Goal: Transaction & Acquisition: Purchase product/service

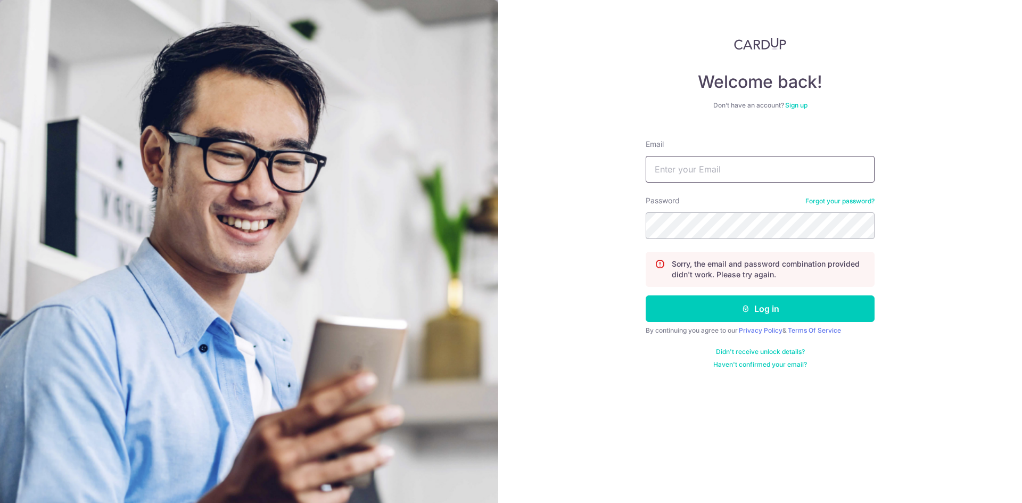
click at [828, 169] on input "Email" at bounding box center [760, 169] width 229 height 27
type input "[EMAIL_ADDRESS][DOMAIN_NAME]"
click at [646, 295] on button "Log in" at bounding box center [760, 308] width 229 height 27
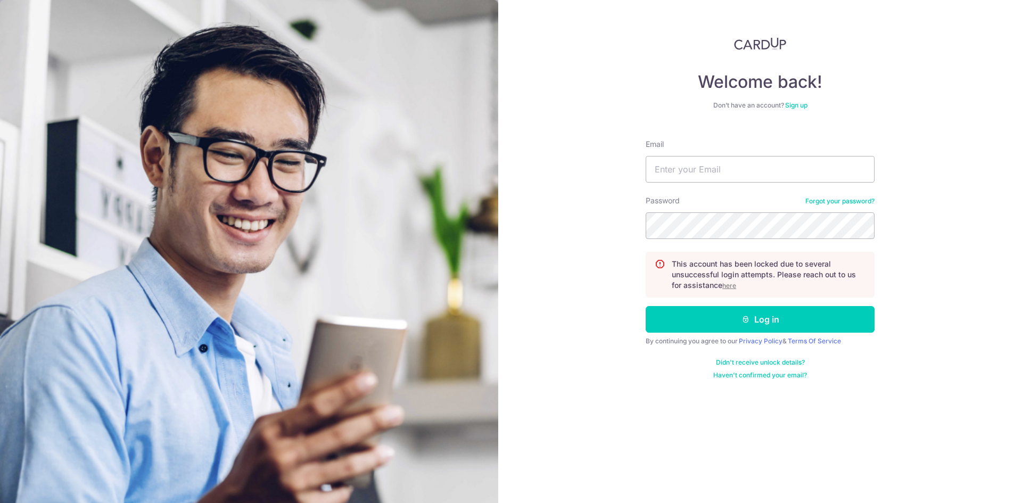
click at [734, 283] on u "here" at bounding box center [729, 286] width 14 height 8
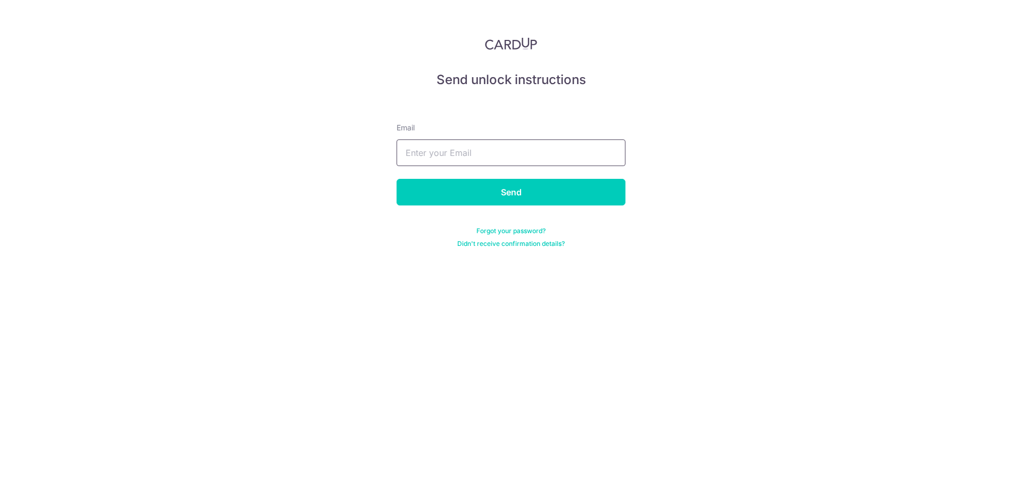
click at [575, 163] on input "text" at bounding box center [511, 152] width 229 height 27
type input "[EMAIL_ADDRESS][DOMAIN_NAME]"
click at [506, 197] on input "Send" at bounding box center [511, 192] width 229 height 27
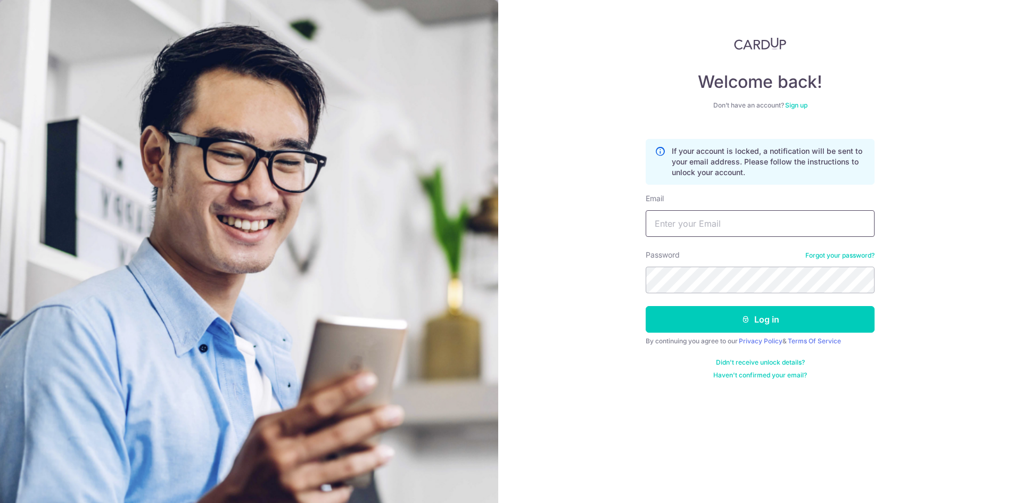
drag, startPoint x: 0, startPoint y: 0, endPoint x: 649, endPoint y: 230, distance: 689.0
click at [649, 230] on input "Email" at bounding box center [760, 223] width 229 height 27
type input "emmytan9@gmail.com"
click at [646, 306] on button "Log in" at bounding box center [760, 319] width 229 height 27
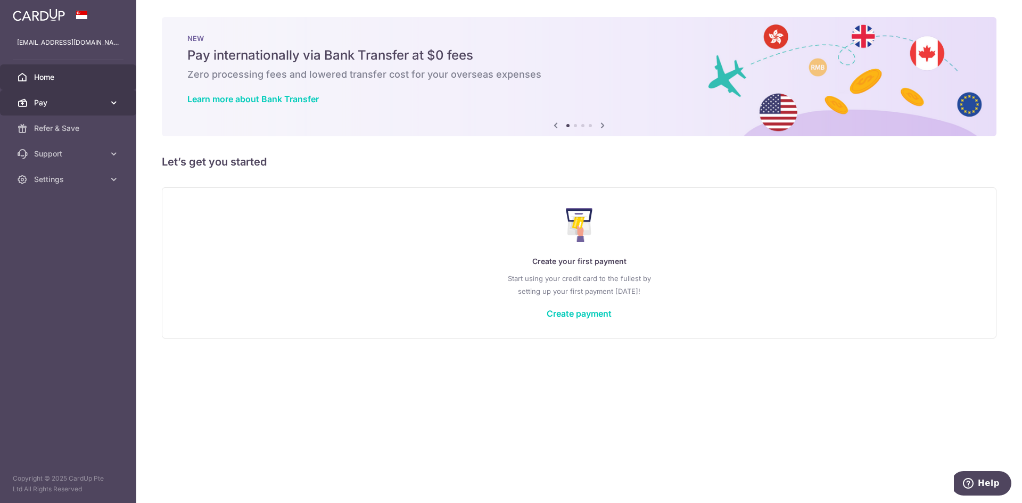
click at [124, 104] on link "Pay" at bounding box center [68, 103] width 136 height 26
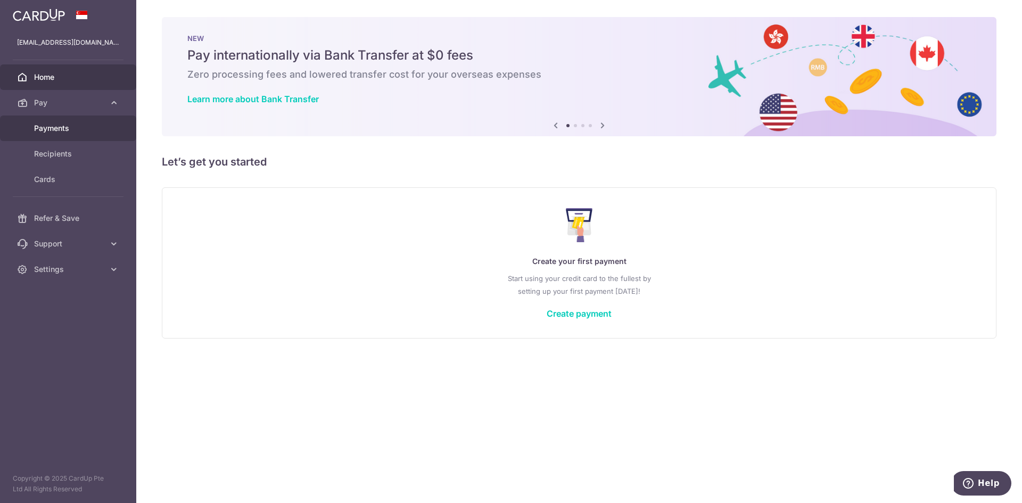
click at [77, 126] on span "Payments" at bounding box center [69, 128] width 70 height 11
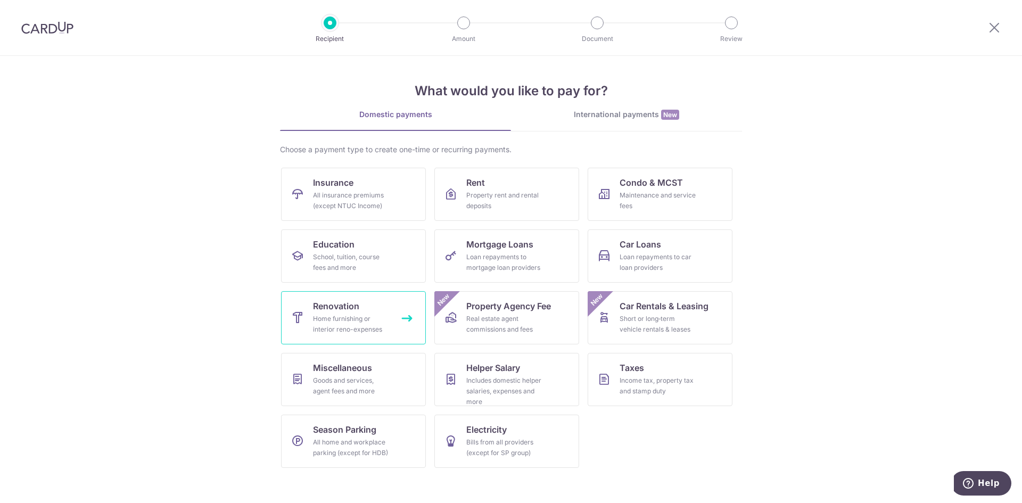
click at [395, 328] on link "Renovation Home furnishing or interior reno-expenses" at bounding box center [353, 317] width 145 height 53
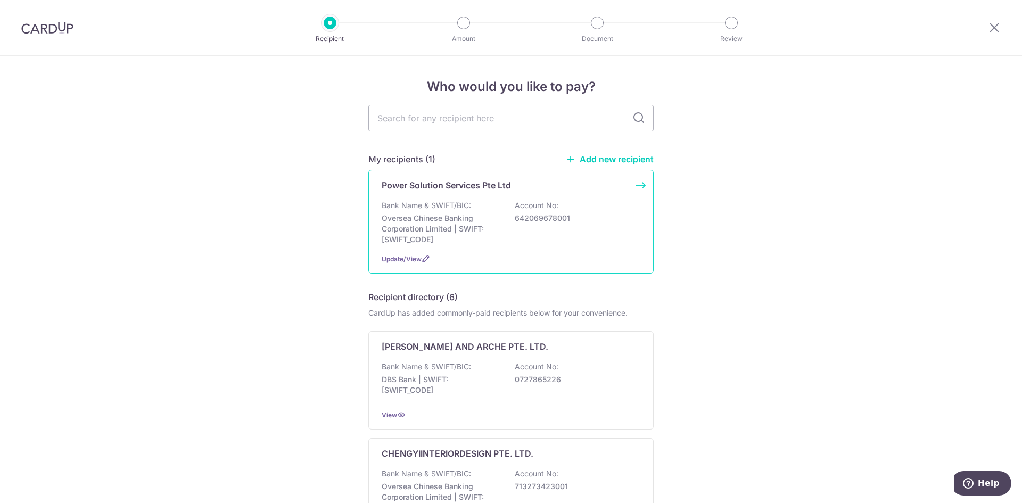
click at [613, 207] on div "Bank Name & SWIFT/BIC: Oversea Chinese Banking Corporation Limited | SWIFT: [SW…" at bounding box center [511, 222] width 259 height 45
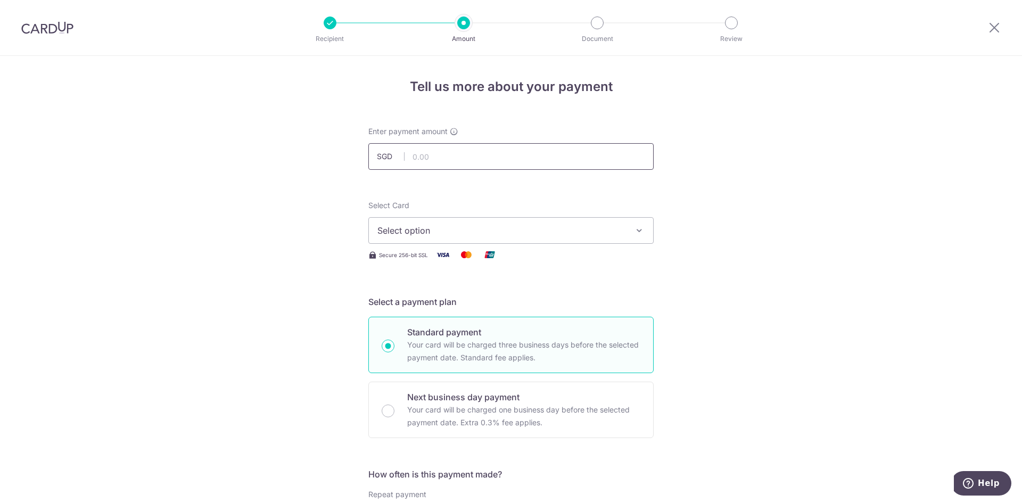
click at [595, 161] on input "text" at bounding box center [510, 156] width 285 height 27
type input "4,378.22"
click at [593, 235] on span "Select option" at bounding box center [501, 230] width 248 height 13
click at [546, 309] on span "**** 8821" at bounding box center [510, 306] width 267 height 13
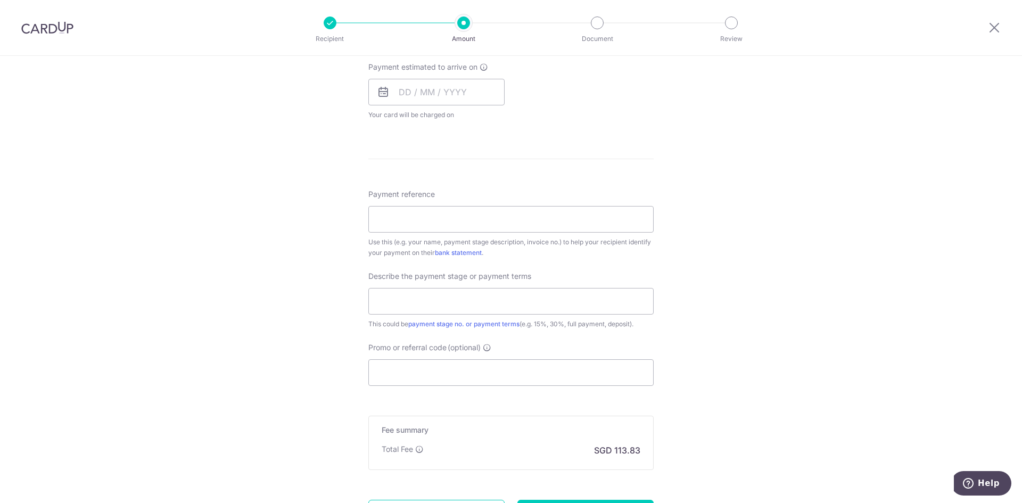
scroll to position [587, 0]
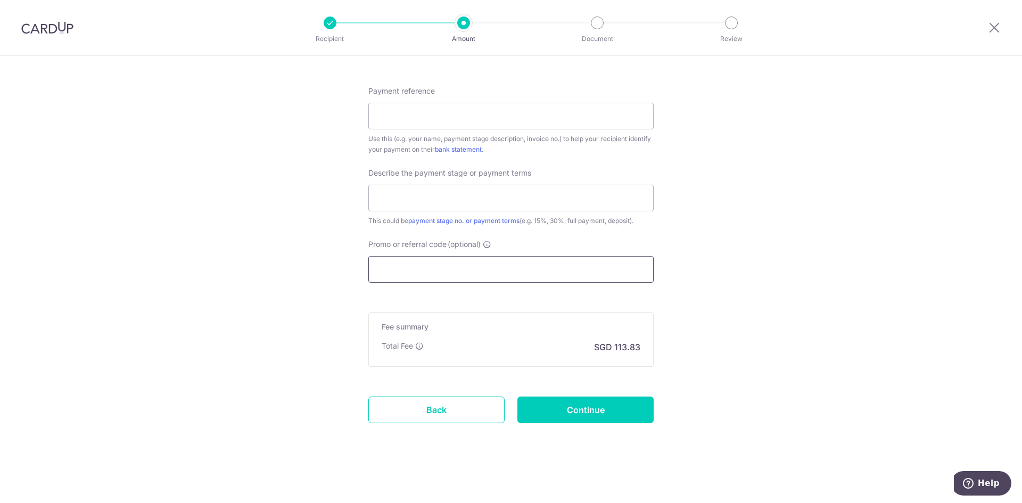
click at [567, 273] on input "Promo or referral code (optional)" at bounding box center [510, 269] width 285 height 27
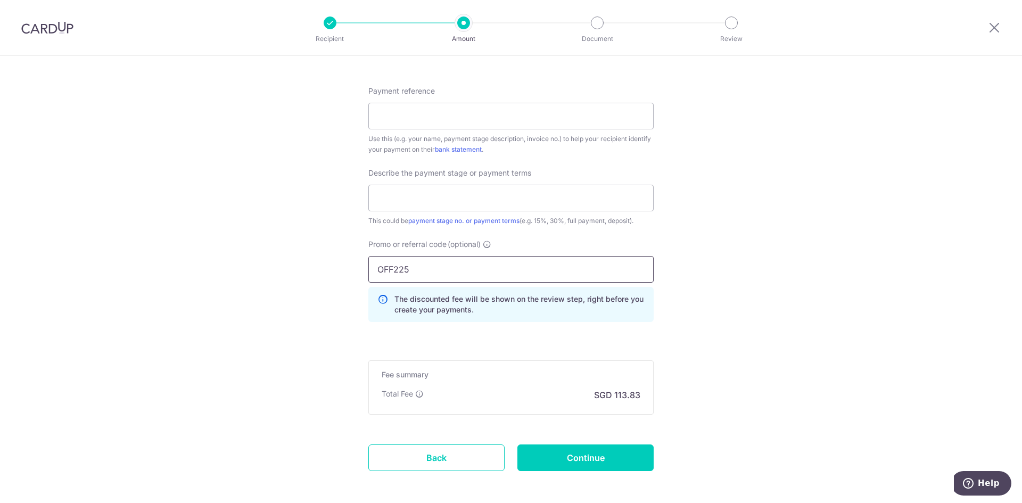
type input "OFF225"
click at [692, 312] on div "Tell us more about your payment Enter payment amount SGD 4,378.22 4378.22 Selec…" at bounding box center [511, 10] width 1022 height 1082
drag, startPoint x: 564, startPoint y: 194, endPoint x: 564, endPoint y: 119, distance: 74.5
click at [564, 119] on input "Payment reference" at bounding box center [510, 116] width 285 height 27
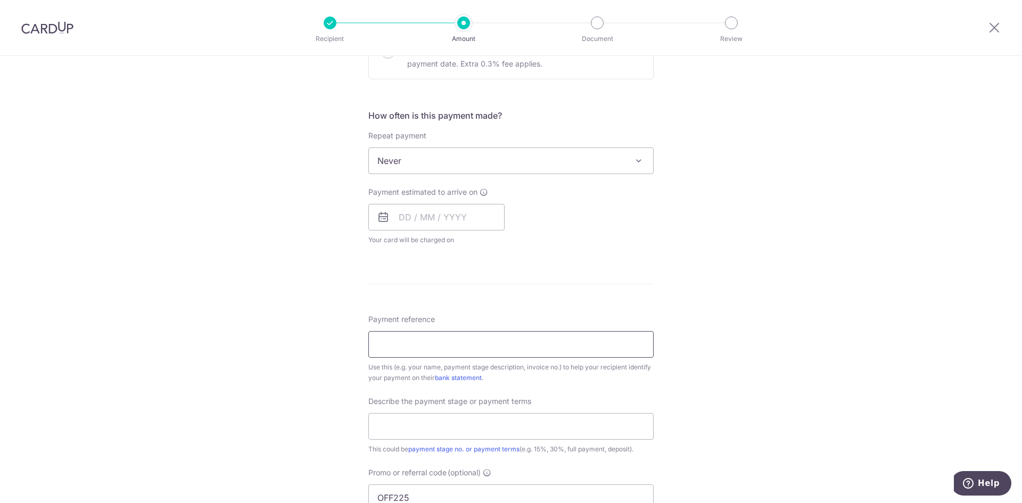
scroll to position [358, 0]
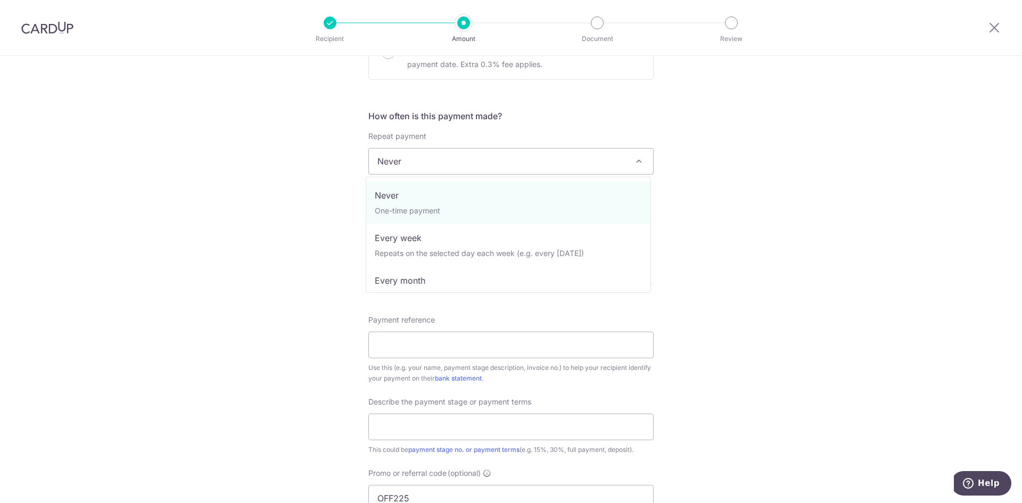
click at [598, 162] on span "Never" at bounding box center [511, 161] width 284 height 26
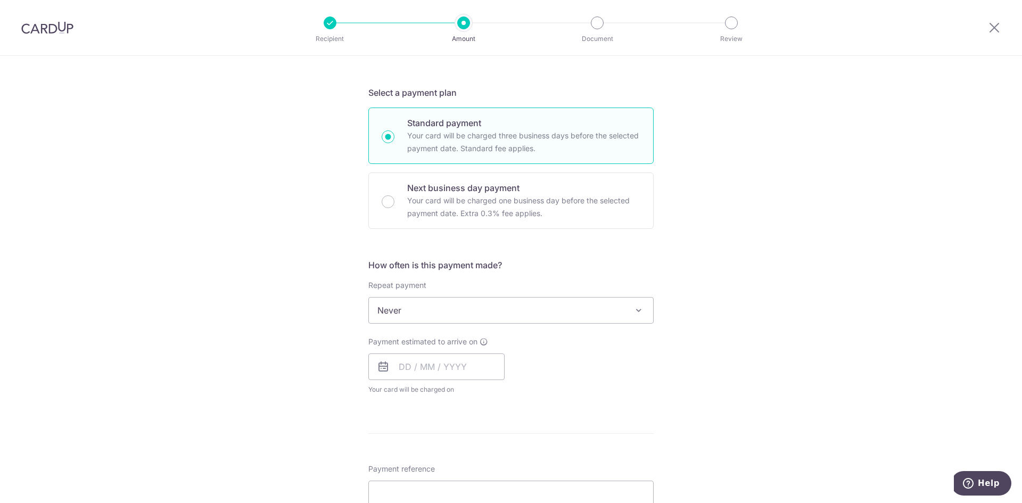
scroll to position [210, 0]
click at [399, 360] on input "text" at bounding box center [436, 366] width 136 height 27
click at [533, 366] on div "Payment estimated to arrive on Prev Next Oct Nov Dec 2025 2026 2027 2028 2029 2…" at bounding box center [511, 365] width 298 height 59
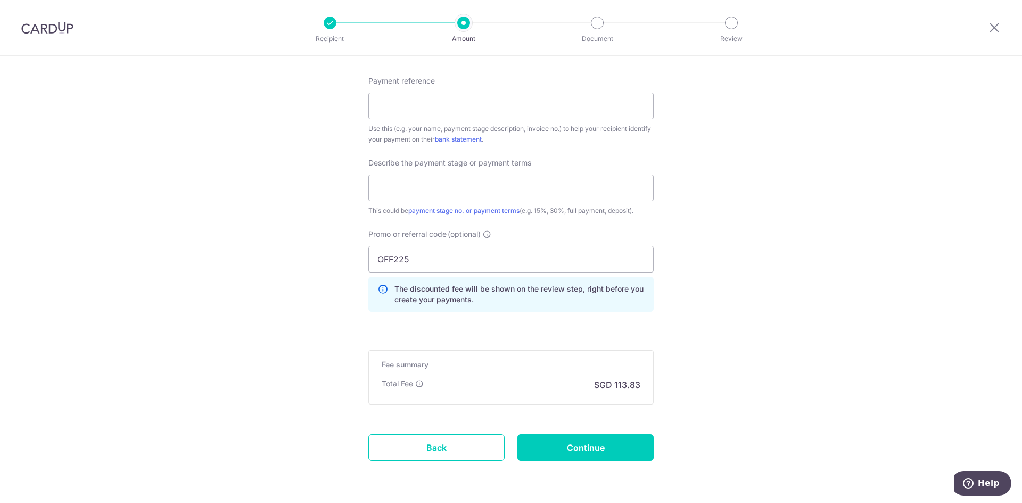
scroll to position [598, 0]
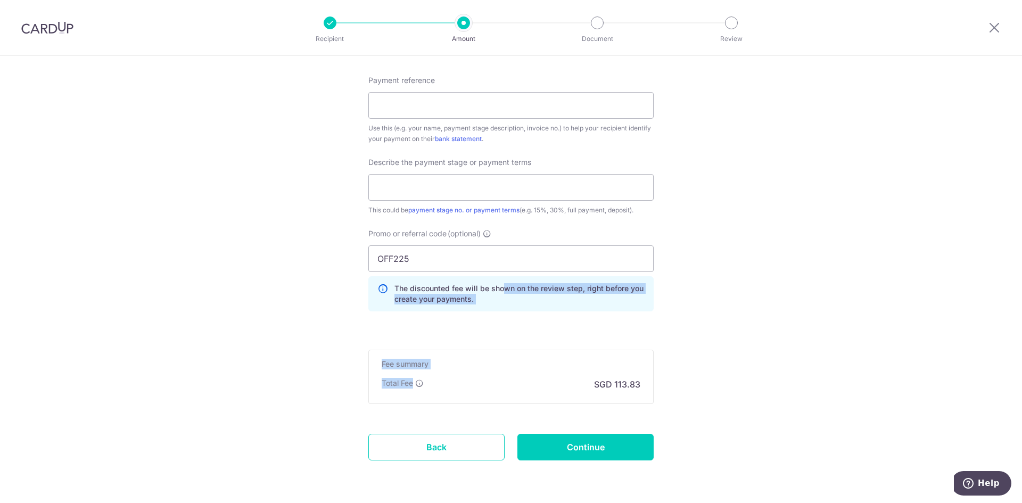
drag, startPoint x: 502, startPoint y: 289, endPoint x: 501, endPoint y: 369, distance: 79.8
click at [501, 369] on form "Enter payment amount SGD 4,378.22 4378.22 Select Card **** 8821 Add credit card…" at bounding box center [510, 9] width 285 height 962
click at [457, 380] on div "Total Fee SGD 113.83" at bounding box center [511, 384] width 259 height 13
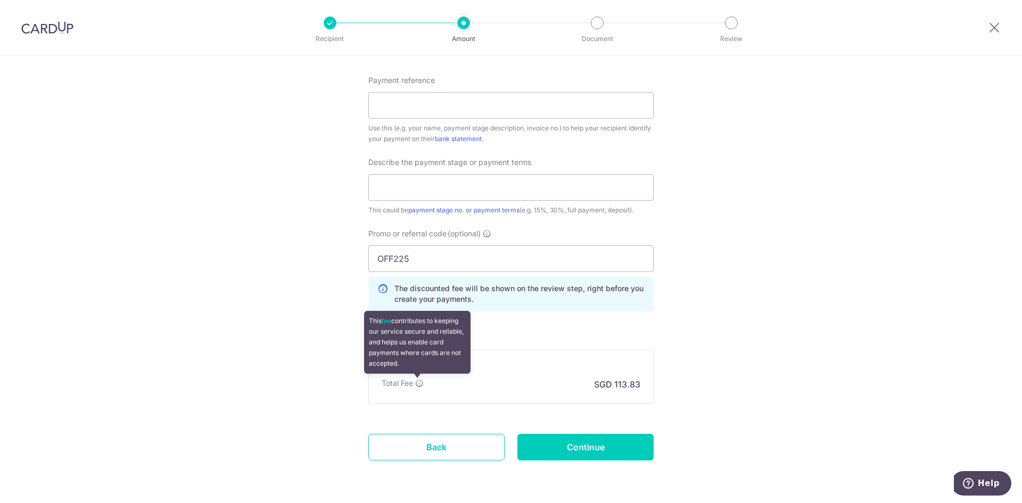
click at [419, 385] on icon at bounding box center [419, 383] width 9 height 9
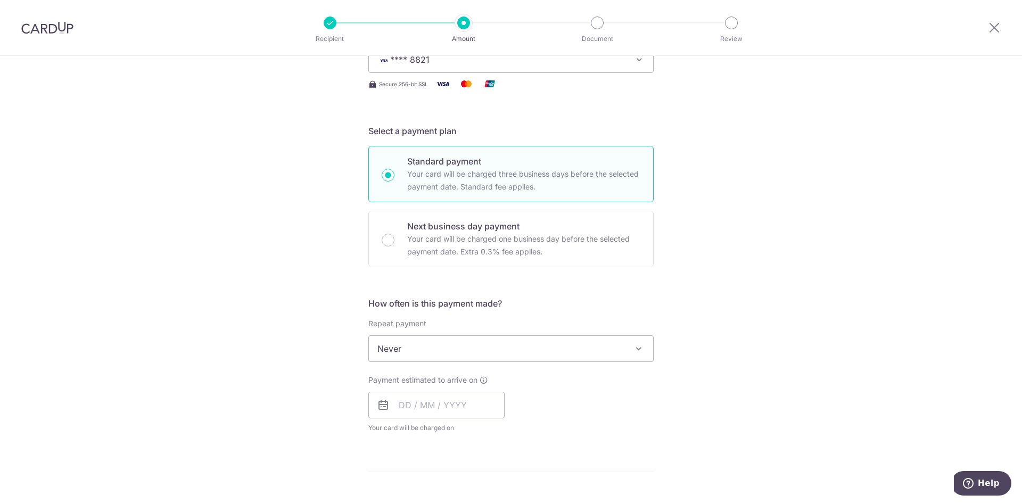
scroll to position [170, 0]
click at [415, 410] on input "text" at bounding box center [436, 405] width 136 height 27
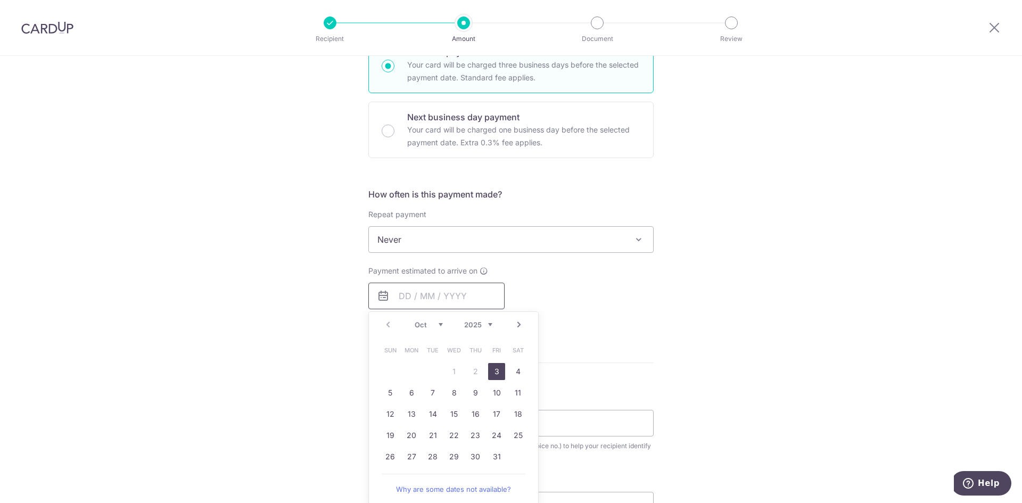
scroll to position [281, 0]
click at [497, 370] on link "3" at bounding box center [496, 370] width 17 height 17
type input "[DATE]"
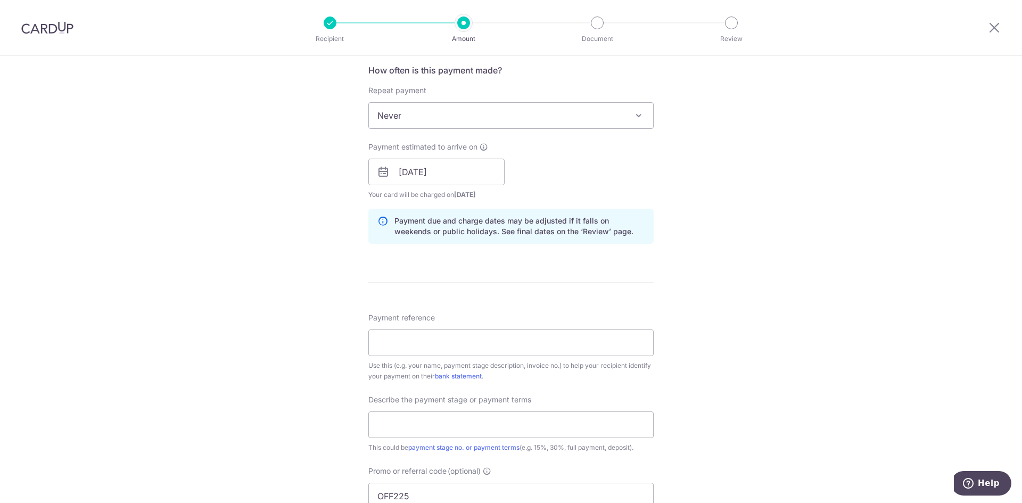
scroll to position [405, 0]
click at [457, 339] on input "Payment reference" at bounding box center [510, 342] width 285 height 27
type input "G0925-121-Q"
click at [686, 381] on div "Tell us more about your payment Enter payment amount SGD 4,378.22 4378.22 Selec…" at bounding box center [511, 214] width 1022 height 1126
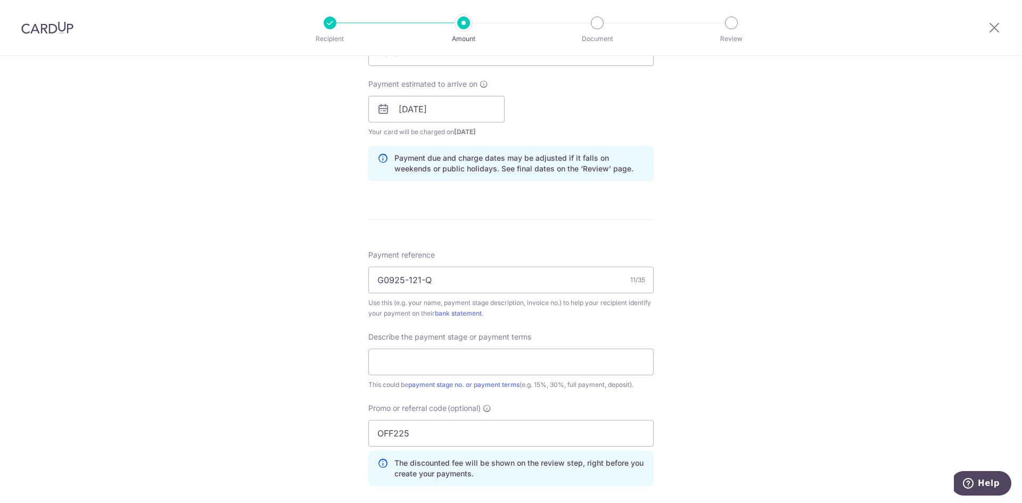
scroll to position [468, 0]
click at [606, 370] on input "text" at bounding box center [510, 361] width 285 height 27
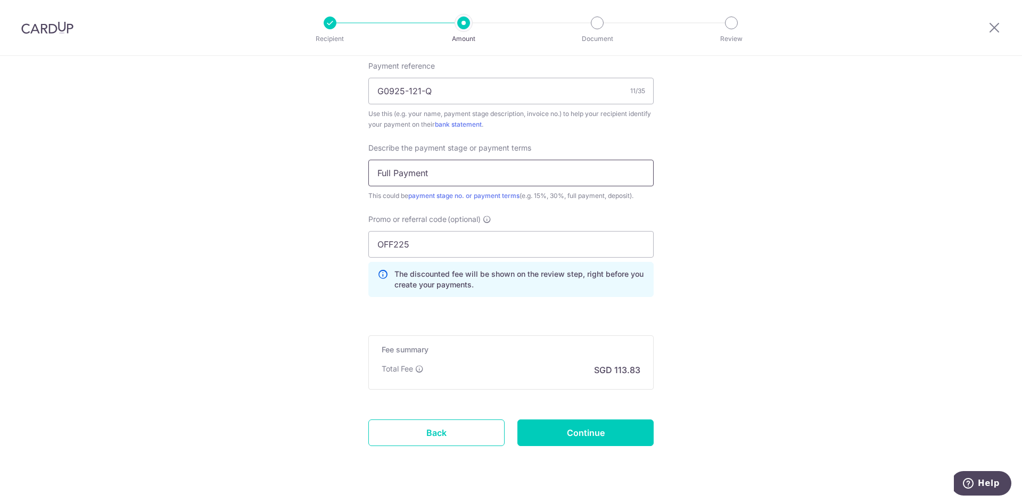
scroll to position [679, 0]
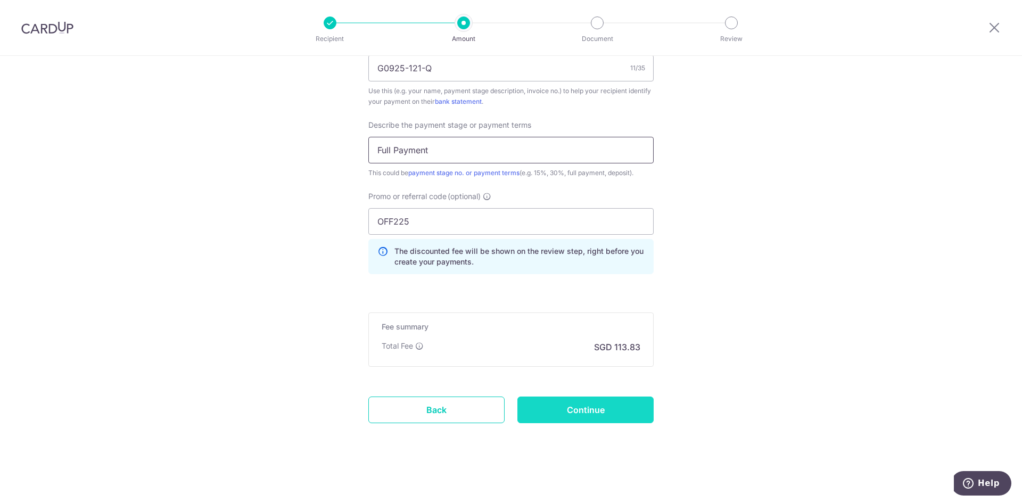
type input "Full Payment"
click at [591, 407] on input "Continue" at bounding box center [585, 410] width 136 height 27
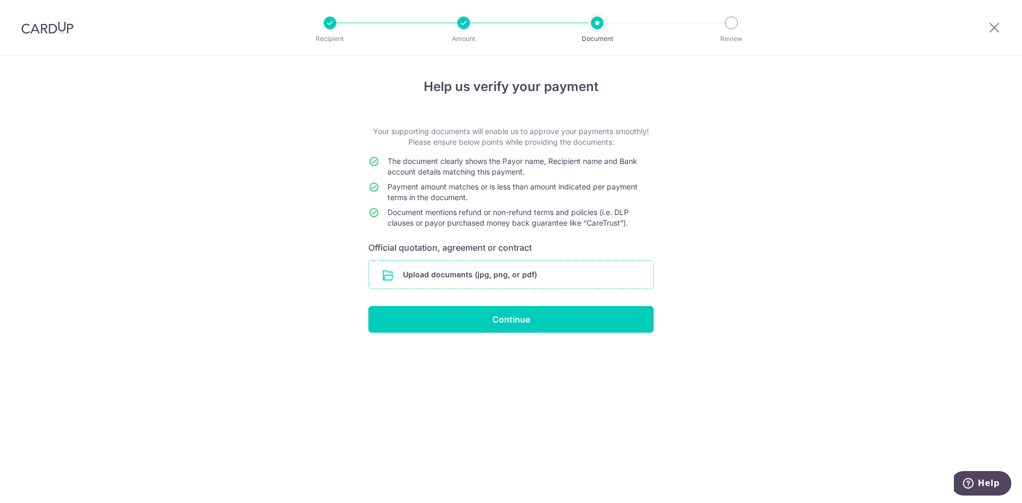
click at [415, 271] on input "file" at bounding box center [511, 275] width 284 height 28
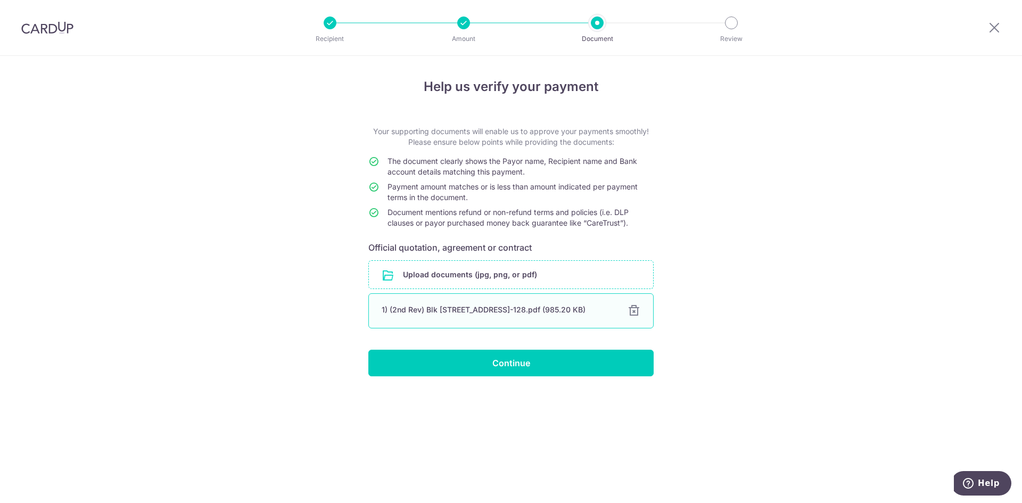
click at [512, 312] on div "1) (2nd Rev) Blk 156B Bishan Street 11 #19-128.pdf (985.20 KB)" at bounding box center [498, 309] width 233 height 11
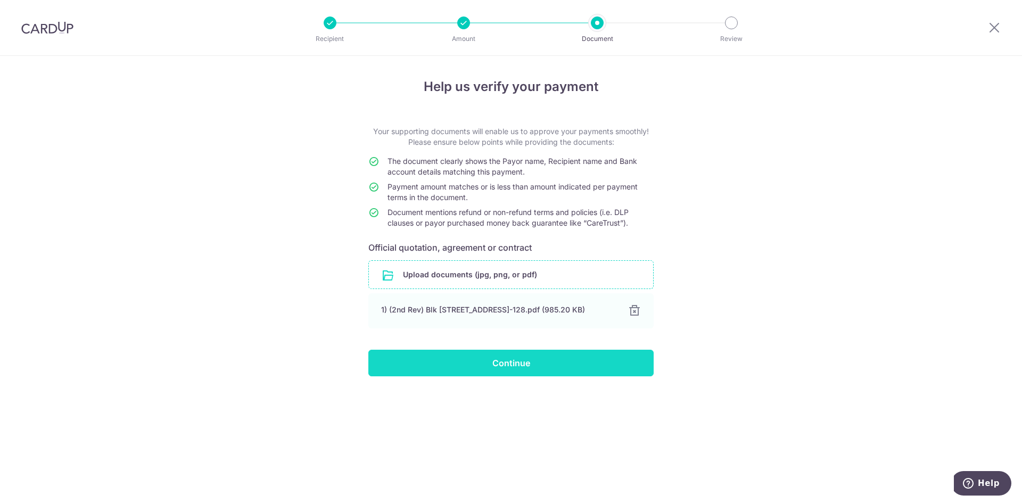
click at [517, 354] on input "Continue" at bounding box center [510, 363] width 285 height 27
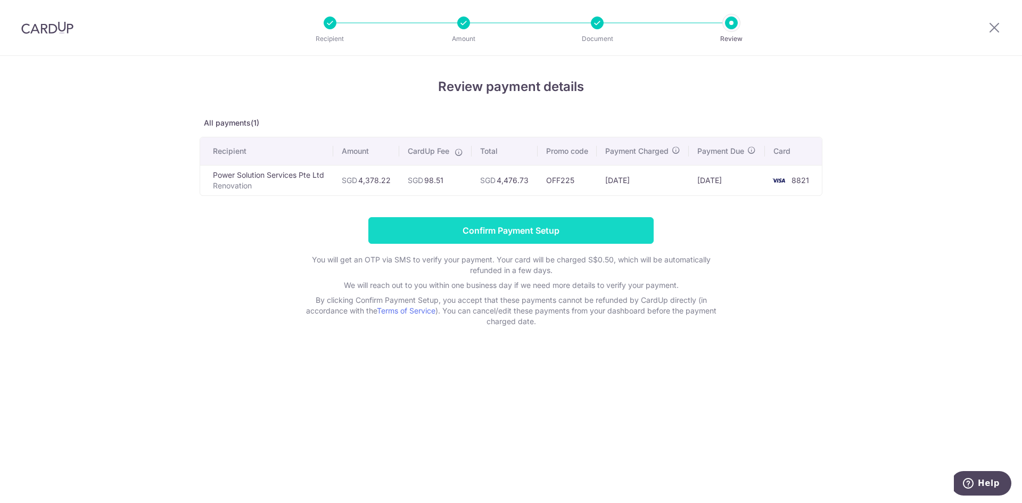
click at [570, 240] on input "Confirm Payment Setup" at bounding box center [510, 230] width 285 height 27
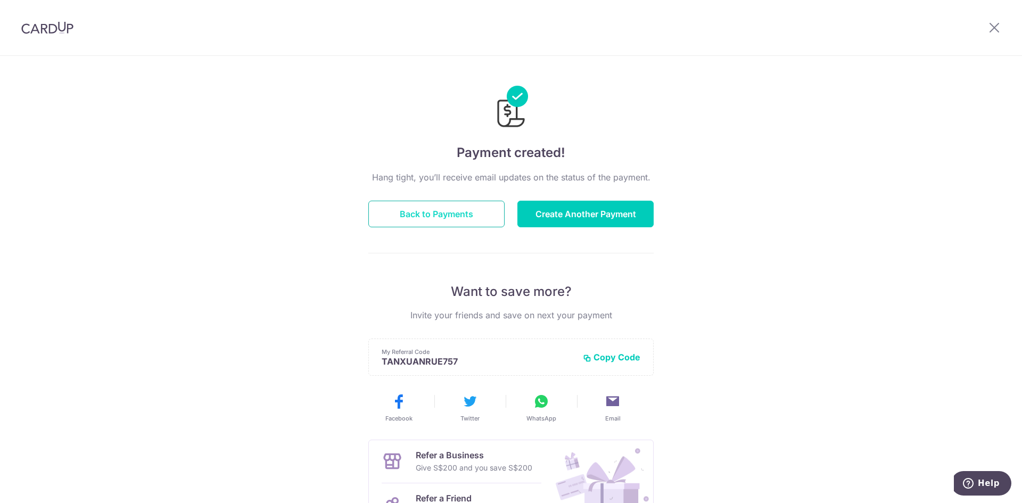
click at [452, 225] on button "Back to Payments" at bounding box center [436, 214] width 136 height 27
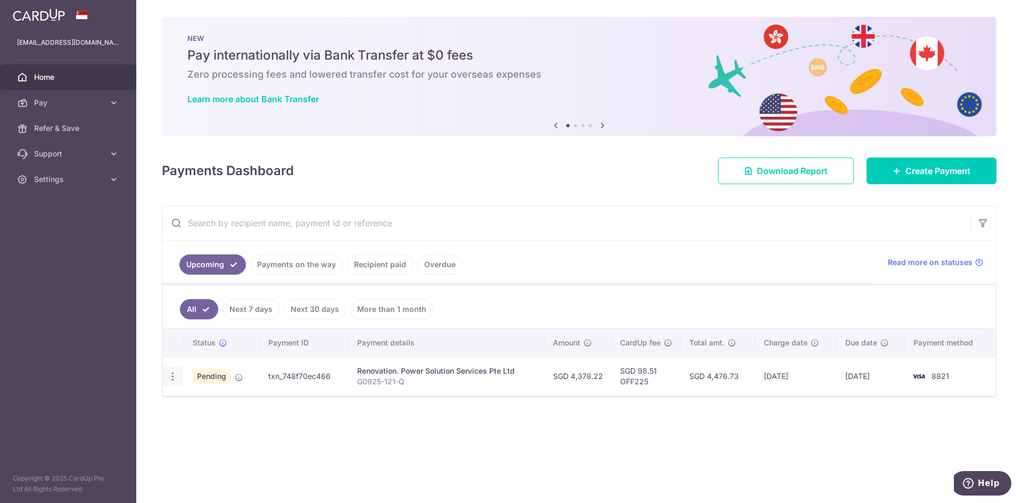
click at [176, 376] on icon "button" at bounding box center [172, 376] width 11 height 11
